Goal: Transaction & Acquisition: Purchase product/service

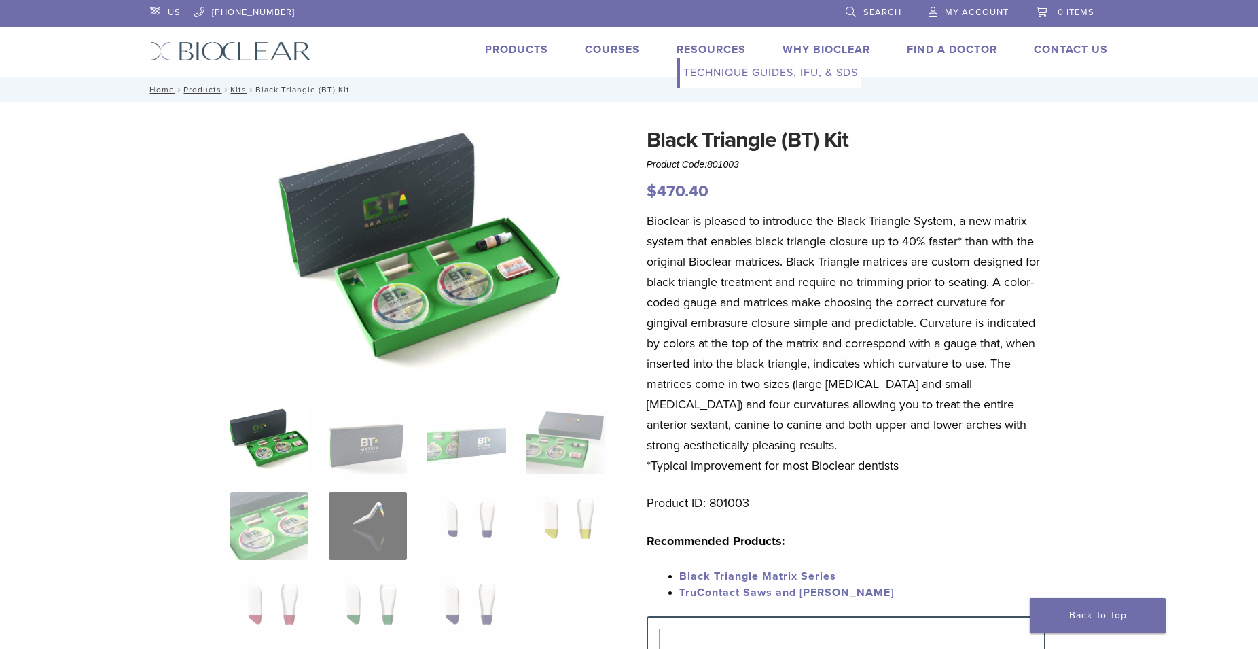
click at [701, 70] on link "Technique Guides, IFU, & SDS" at bounding box center [770, 73] width 181 height 30
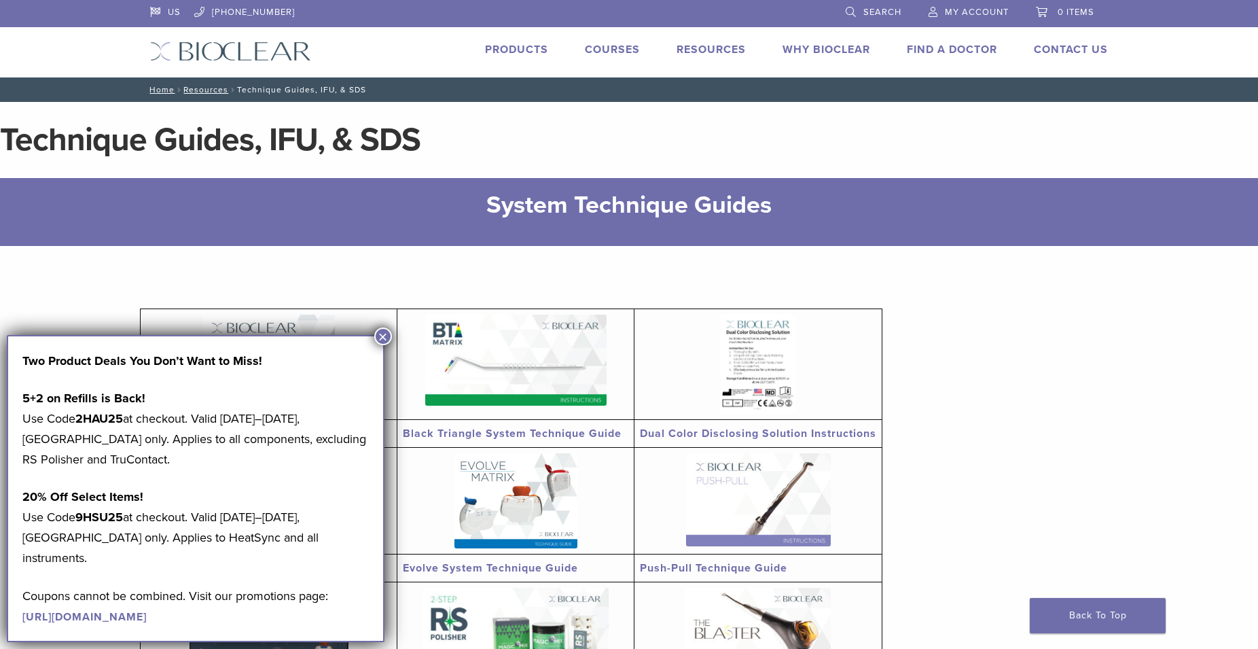
click at [472, 285] on figure "Anterior System Technique Guide Black Triangle System Technique Guide Dual Colo…" at bounding box center [511, 586] width 743 height 625
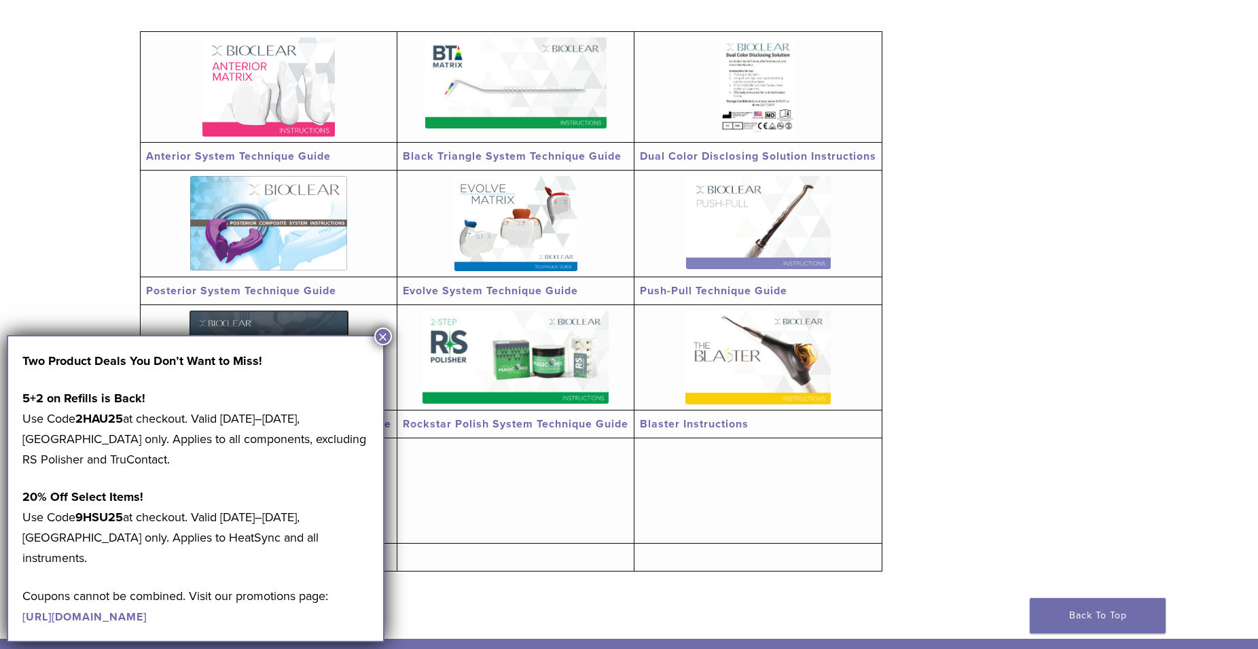
click at [484, 96] on img at bounding box center [515, 82] width 181 height 91
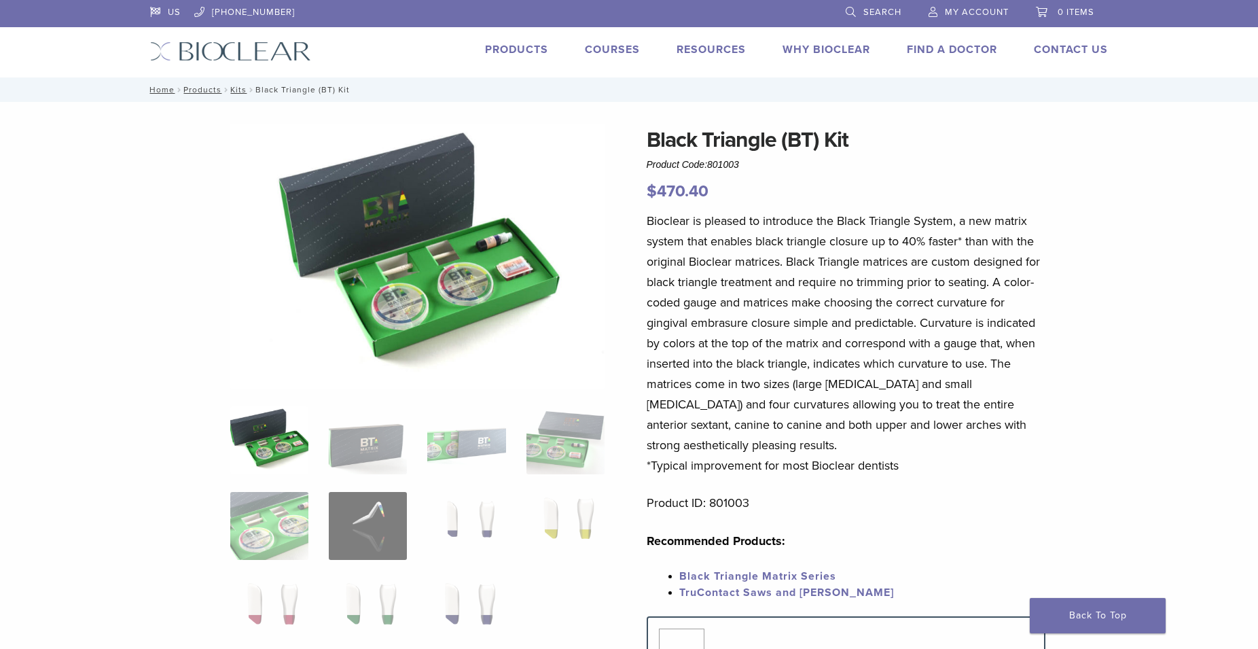
scroll to position [208, 0]
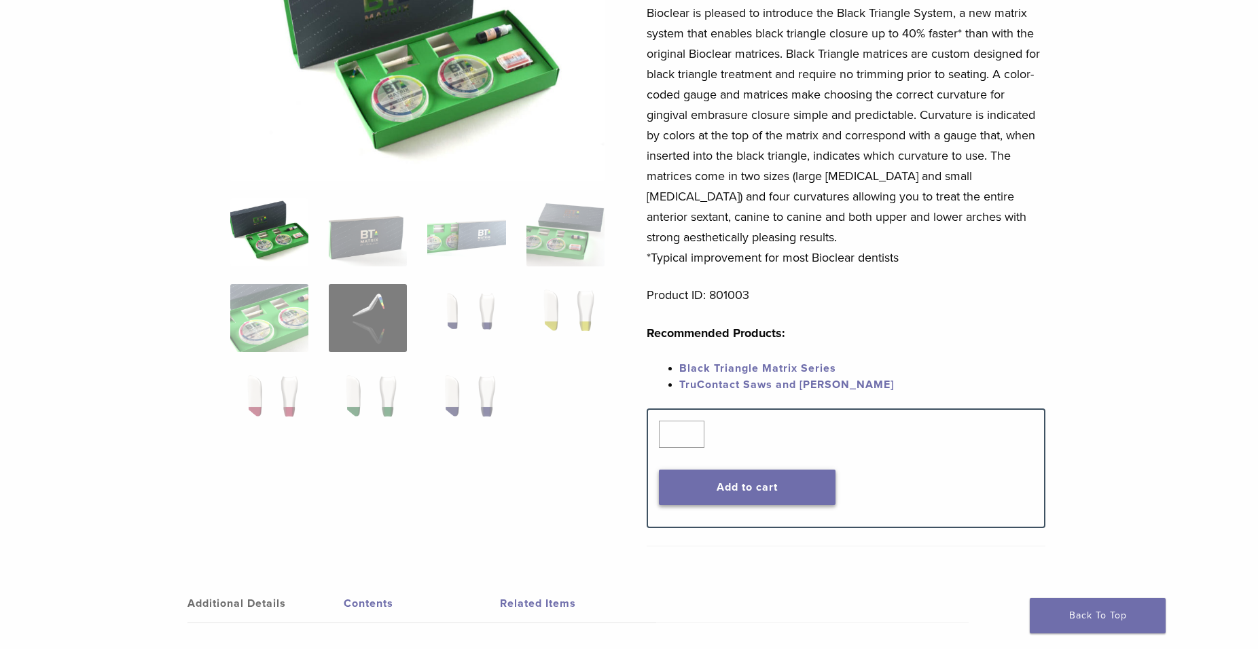
click at [715, 484] on button "Add to cart" at bounding box center [747, 486] width 177 height 35
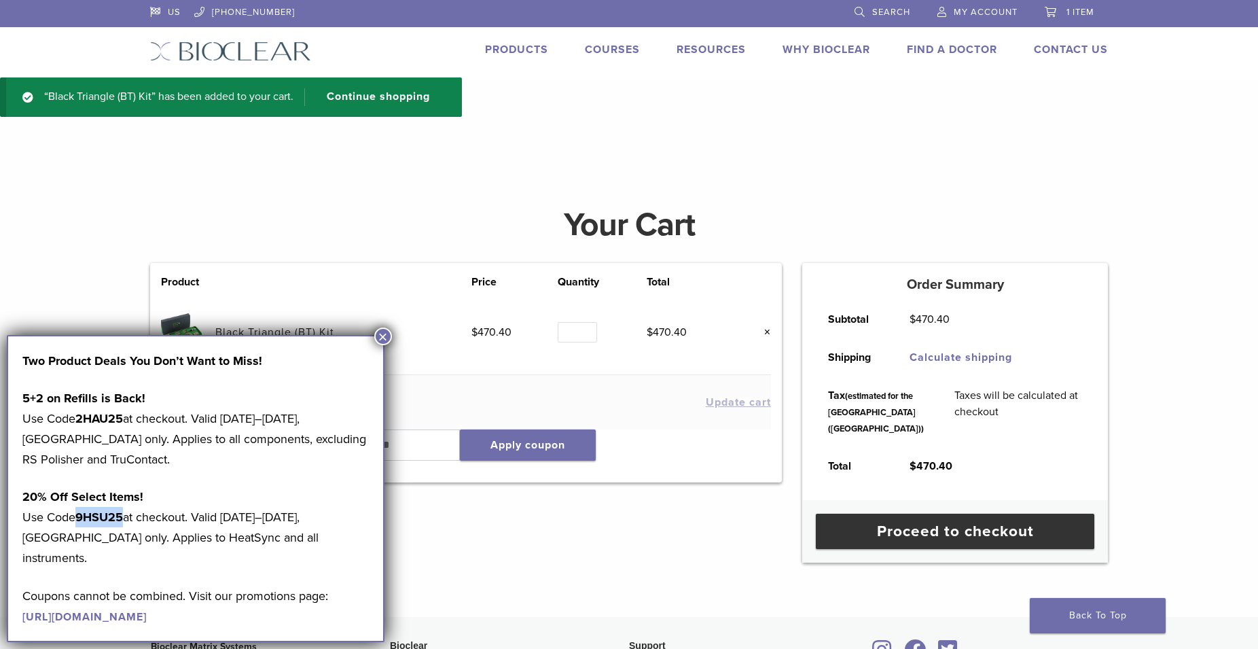
drag, startPoint x: 82, startPoint y: 518, endPoint x: 114, endPoint y: 524, distance: 33.2
click at [123, 523] on strong "9HSU25" at bounding box center [99, 517] width 48 height 15
click at [101, 522] on strong "9HSU25" at bounding box center [99, 517] width 48 height 15
click at [101, 521] on strong "9HSU25" at bounding box center [99, 517] width 48 height 15
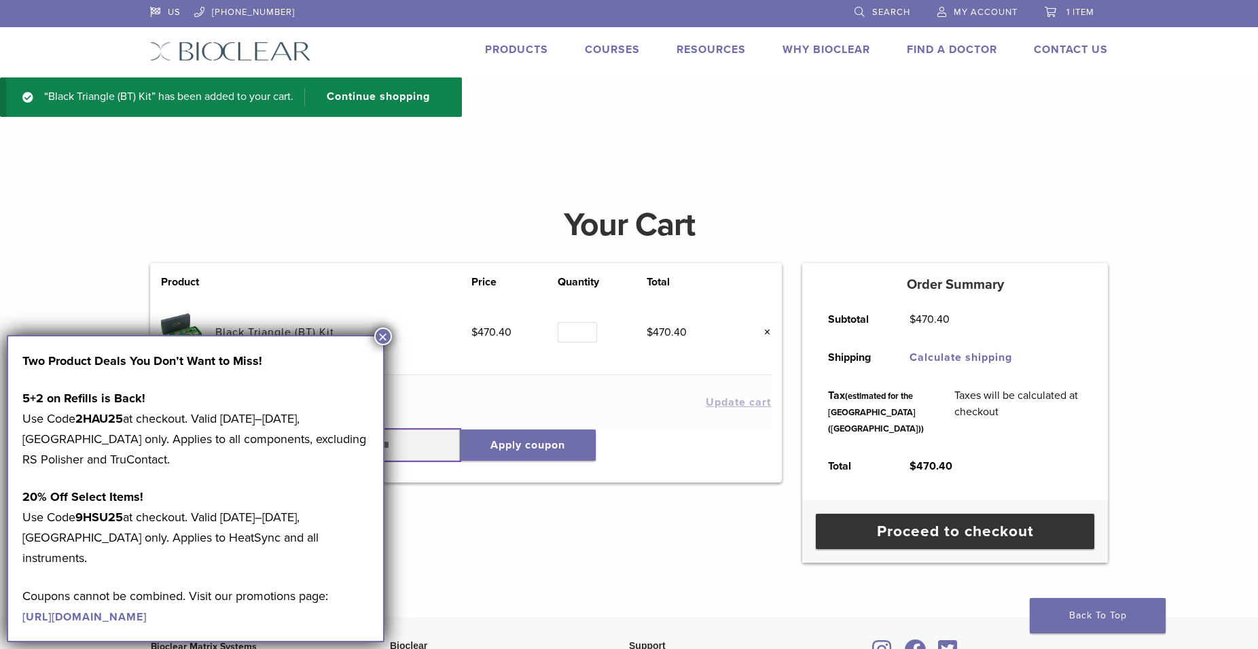
click at [413, 450] on input "text" at bounding box center [398, 444] width 124 height 31
click at [387, 333] on button "×" at bounding box center [383, 336] width 18 height 18
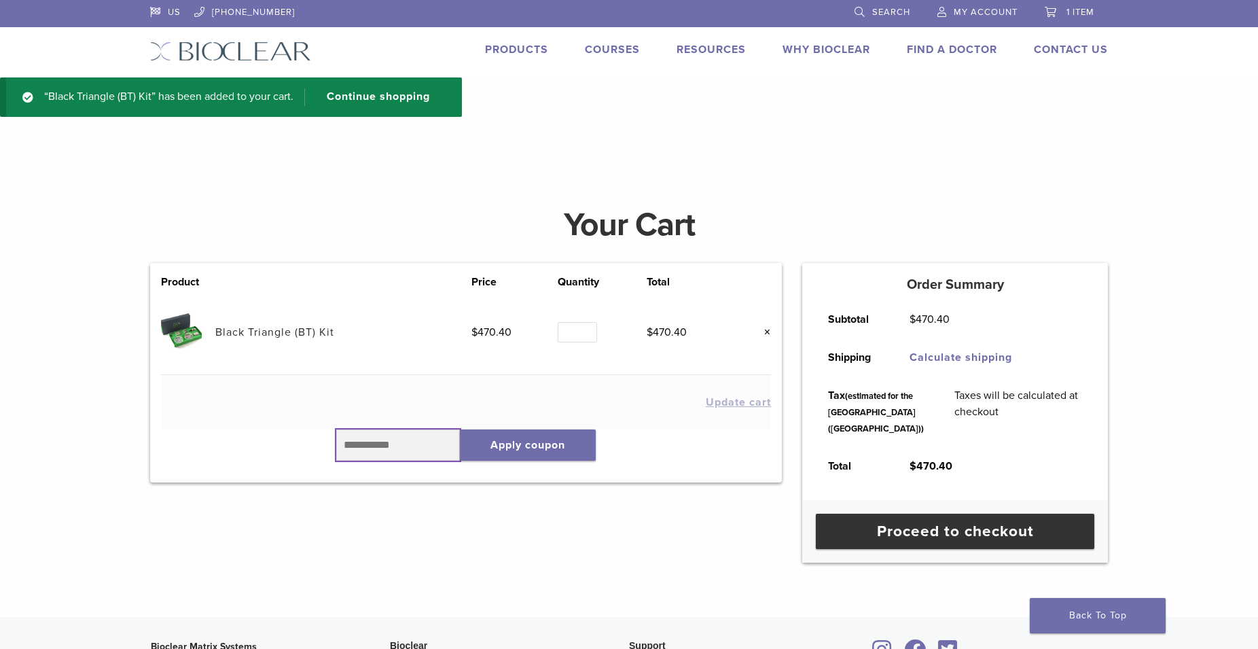
click at [347, 447] on input "text" at bounding box center [398, 444] width 124 height 31
type input "******"
click at [540, 448] on button "Apply coupon" at bounding box center [528, 444] width 136 height 31
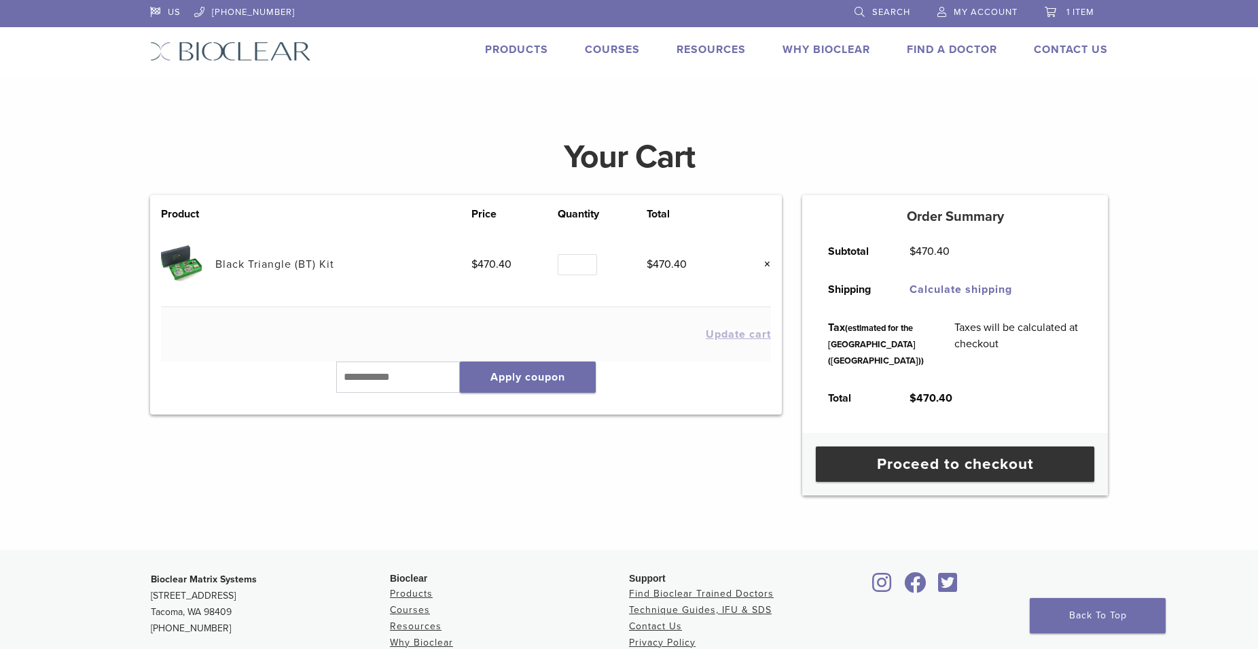
click at [505, 51] on link "Products" at bounding box center [516, 50] width 63 height 14
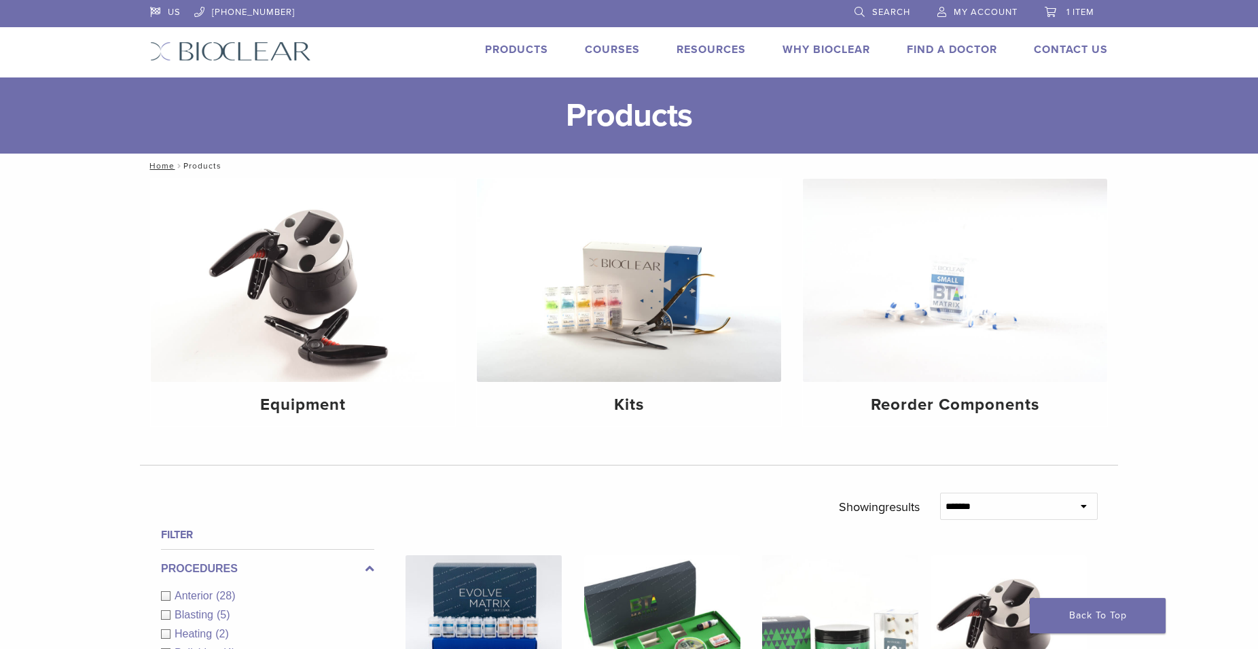
click at [1085, 12] on span "1 item" at bounding box center [1081, 12] width 28 height 11
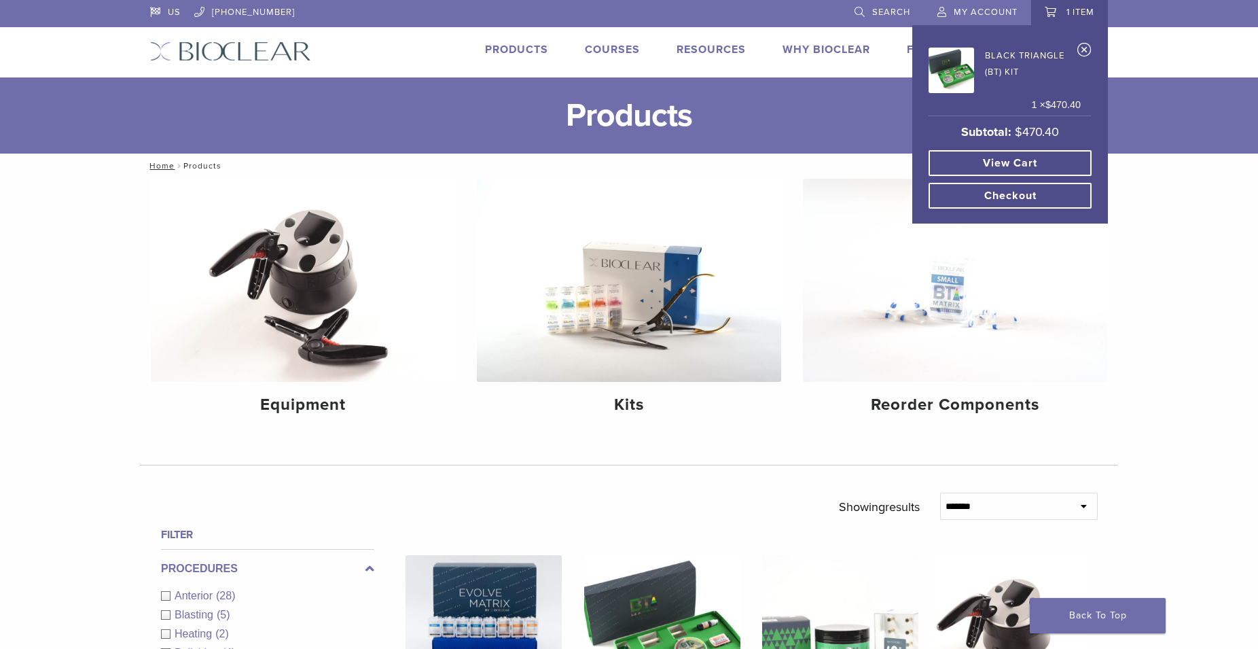
click at [998, 162] on link "View cart" at bounding box center [1010, 163] width 163 height 26
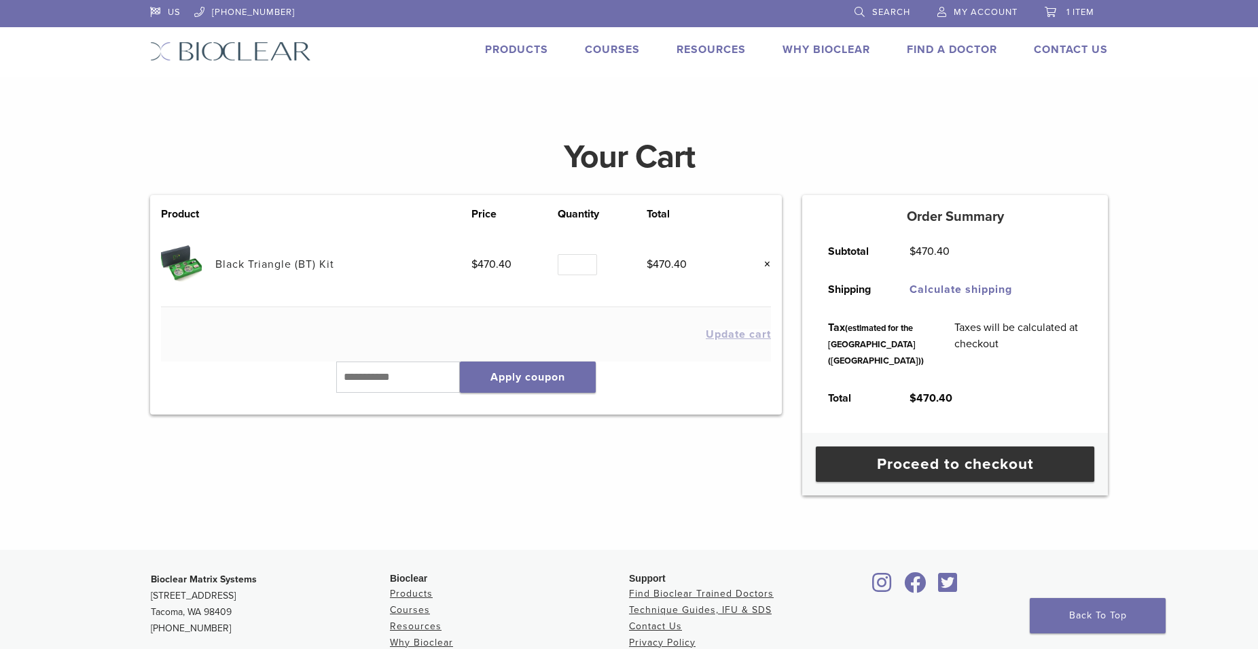
click at [206, 55] on img at bounding box center [230, 51] width 161 height 20
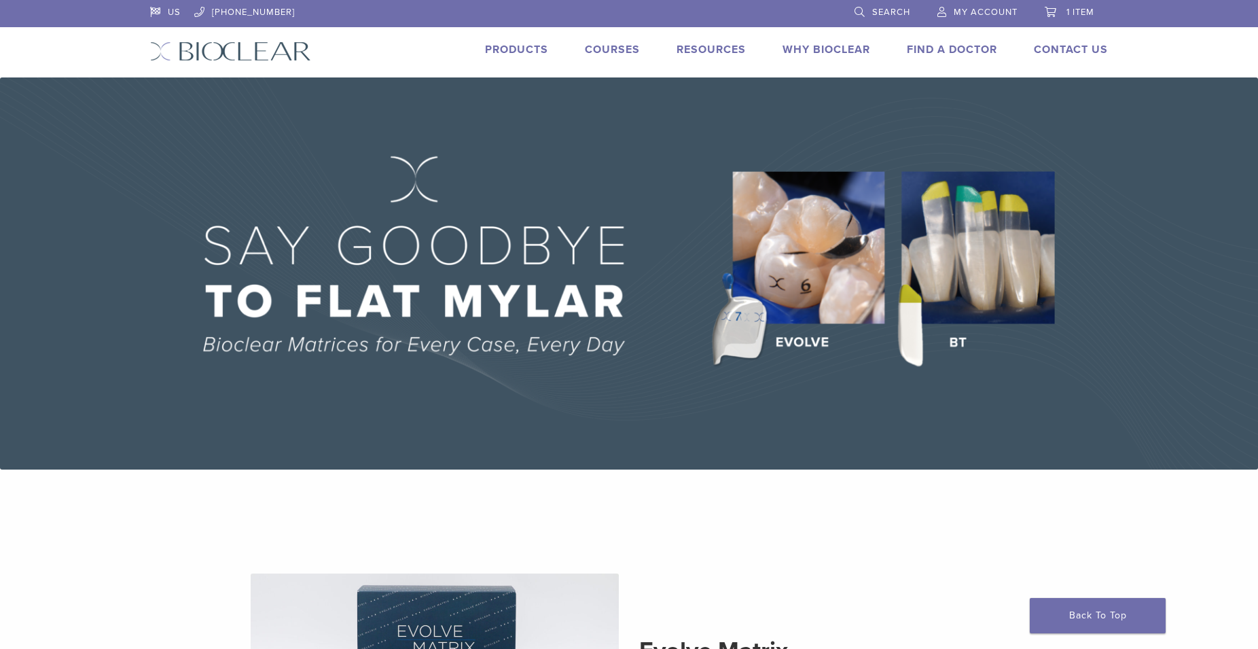
click at [1073, 10] on span "1 item" at bounding box center [1081, 12] width 28 height 11
click at [1078, 7] on span "1 item" at bounding box center [1081, 12] width 28 height 11
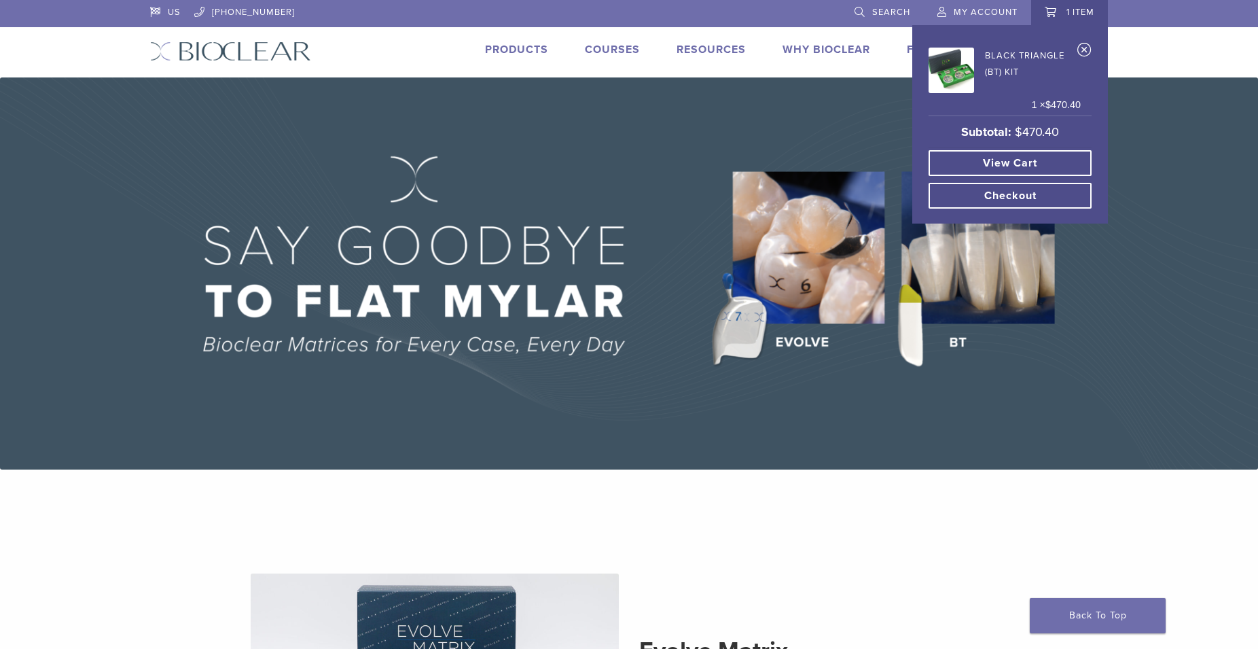
click at [1018, 159] on link "View cart" at bounding box center [1010, 163] width 163 height 26
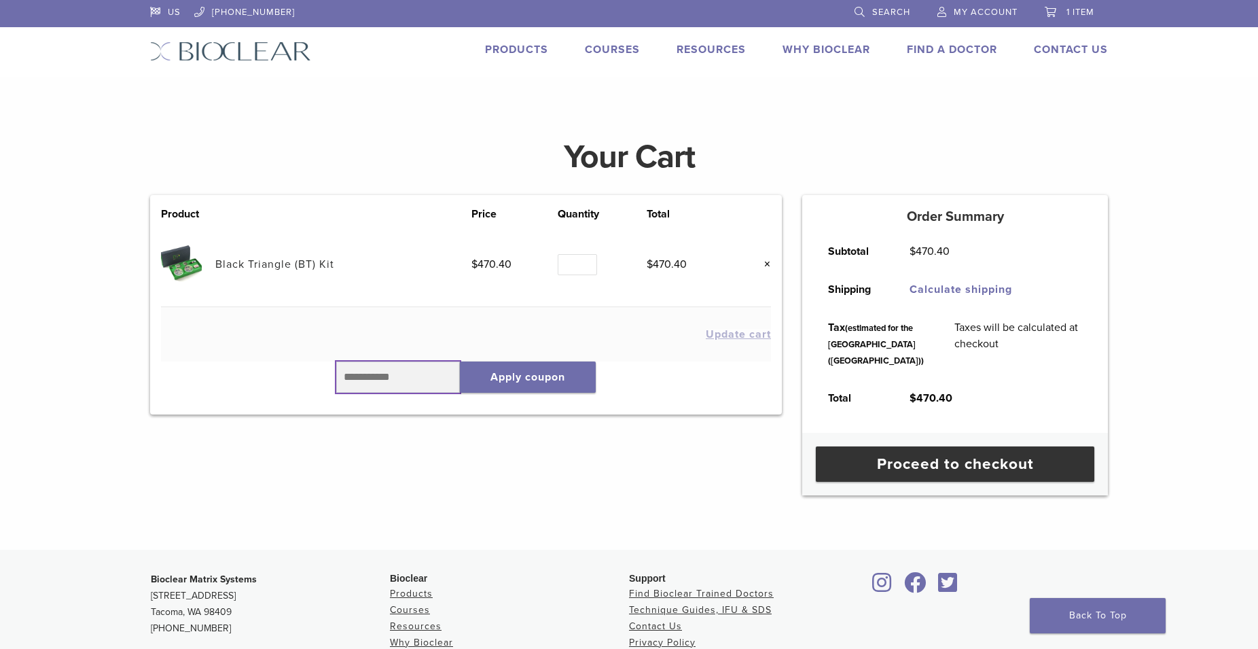
click at [367, 375] on input "text" at bounding box center [398, 376] width 124 height 31
type input "******"
click at [532, 374] on button "Apply coupon" at bounding box center [528, 376] width 136 height 31
